Goal: Use online tool/utility: Utilize a website feature to perform a specific function

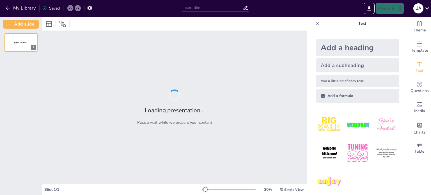
type input "[PERSON_NAME]: METAFÍSICA Y FILOSOFÍA DE LA ACCIÓN"
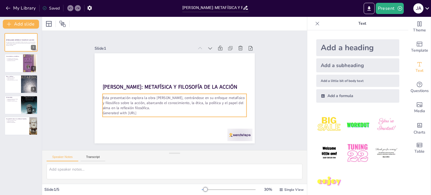
click at [144, 110] on p "Generated with [URL]" at bounding box center [172, 113] width 144 height 20
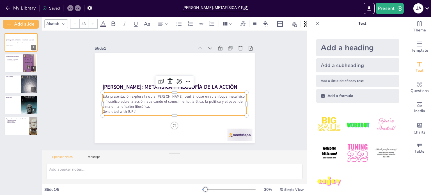
click at [143, 108] on p "Generated with [URL]" at bounding box center [168, 110] width 138 height 49
click at [186, 80] on icon at bounding box center [190, 84] width 8 height 8
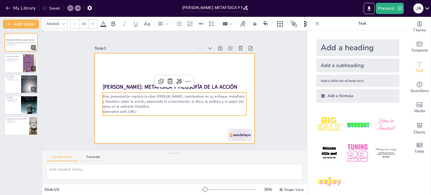
click at [131, 123] on div at bounding box center [172, 98] width 175 height 121
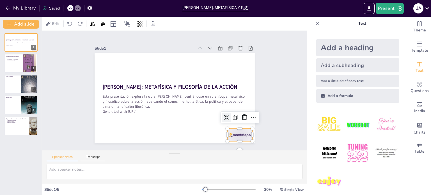
click at [227, 134] on div at bounding box center [234, 141] width 26 height 15
click at [239, 127] on icon at bounding box center [237, 131] width 8 height 8
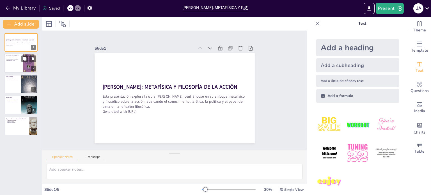
click at [22, 63] on div at bounding box center [29, 63] width 17 height 26
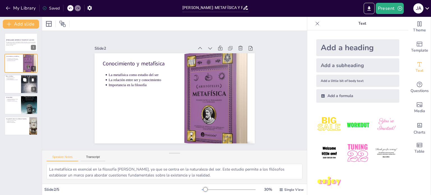
click at [15, 78] on p "Virtud y moderación" at bounding box center [13, 78] width 12 height 1
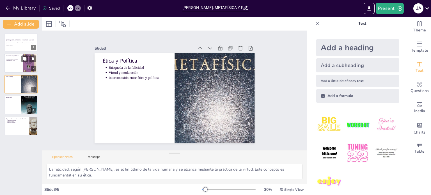
click at [18, 60] on p "Importancia en la filosofía" at bounding box center [13, 60] width 12 height 1
type textarea "La metafísica es esencial en la filosofía [PERSON_NAME], ya que se centra en la…"
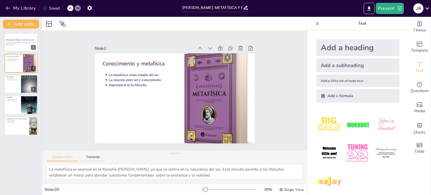
click at [321, 151] on img at bounding box center [329, 153] width 26 height 26
click at [171, 74] on icon at bounding box center [175, 76] width 8 height 8
click at [12, 44] on p "Esta presentación explora la obra [PERSON_NAME], centrándose en su enfoque meta…" at bounding box center [21, 42] width 30 height 3
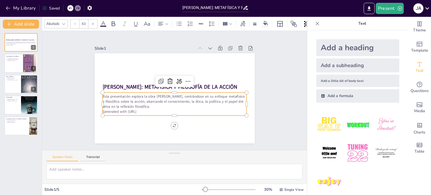
click at [193, 99] on p "Esta presentación explora la obra [PERSON_NAME], centrándose en su enfoque meta…" at bounding box center [171, 100] width 142 height 59
click at [13, 59] on p "La relación entre ser y conocimiento" at bounding box center [13, 59] width 12 height 1
type textarea "La metafísica es esencial en la filosofía [PERSON_NAME], ya que se centra en la…"
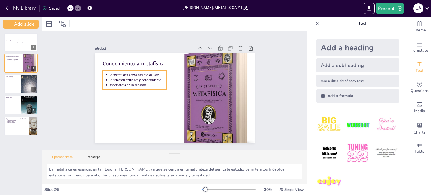
click at [149, 79] on p "La relación entre ser y conocimiento" at bounding box center [147, 62] width 53 height 33
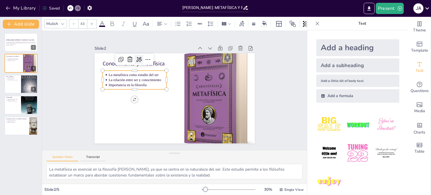
click at [150, 52] on icon at bounding box center [154, 47] width 9 height 9
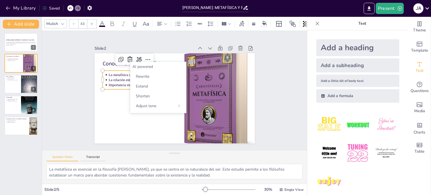
click at [263, 53] on div "Slide 1 [PERSON_NAME]: METAFÍSICA Y FILOSOFÍA DE LA ACCIÓN Esta presentación ex…" at bounding box center [174, 90] width 215 height 159
